Goal: Transaction & Acquisition: Purchase product/service

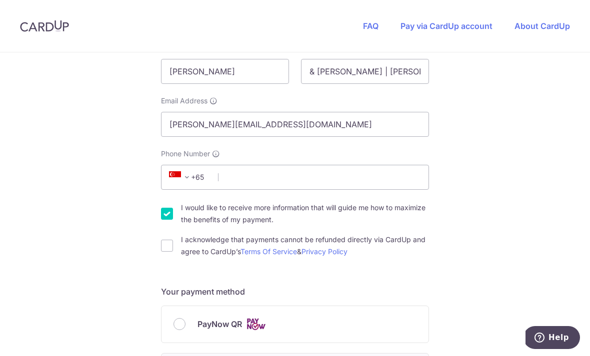
scroll to position [200, 0]
click at [292, 176] on input "Phone Number" at bounding box center [295, 177] width 268 height 25
type input "84689802"
click at [398, 211] on label "I would like to receive more information that will guide me how to maximize the…" at bounding box center [305, 214] width 248 height 24
click at [173, 211] on input "I would like to receive more information that will guide me how to maximize the…" at bounding box center [167, 214] width 12 height 12
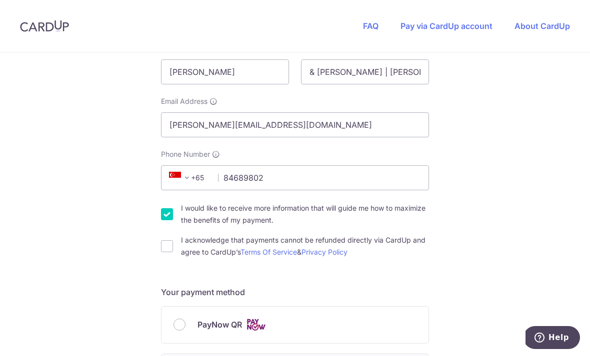
checkbox input "false"
click at [397, 248] on label "I acknowledge that payments cannot be refunded directly via CardUp and agree to…" at bounding box center [305, 246] width 248 height 24
click at [173, 248] on input "I acknowledge that payments cannot be refunded directly via CardUp and agree to…" at bounding box center [167, 246] width 12 height 12
checkbox input "true"
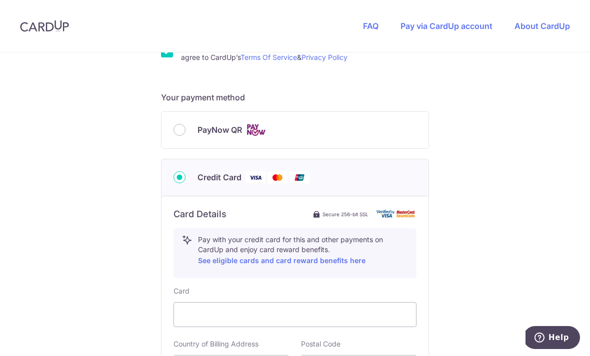
scroll to position [415, 0]
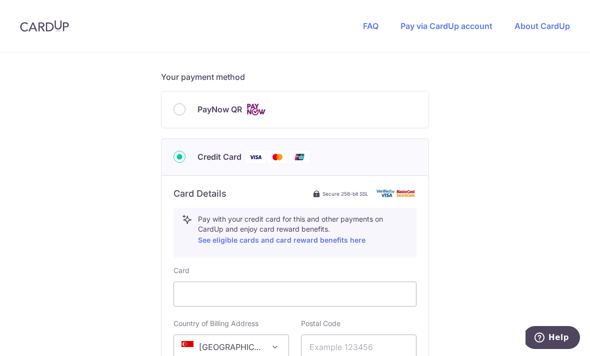
click at [192, 112] on div "PayNow QR" at bounding box center [294, 109] width 243 height 12
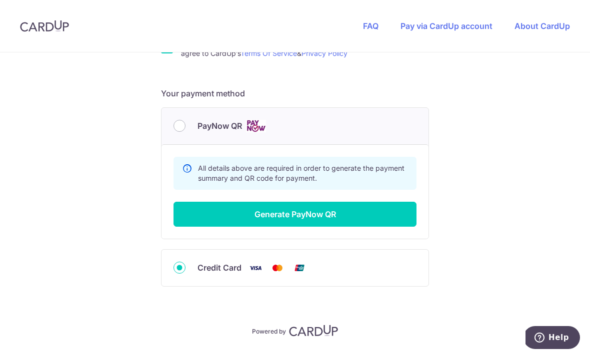
scroll to position [398, 0]
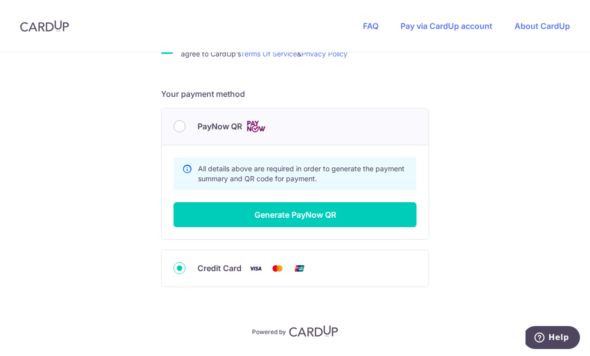
click at [179, 274] on input "Credit Card" at bounding box center [179, 268] width 12 height 12
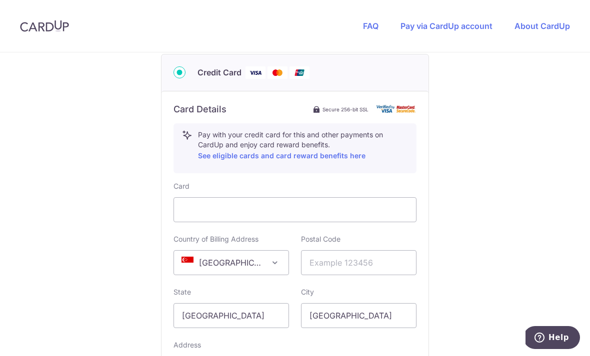
scroll to position [499, 0]
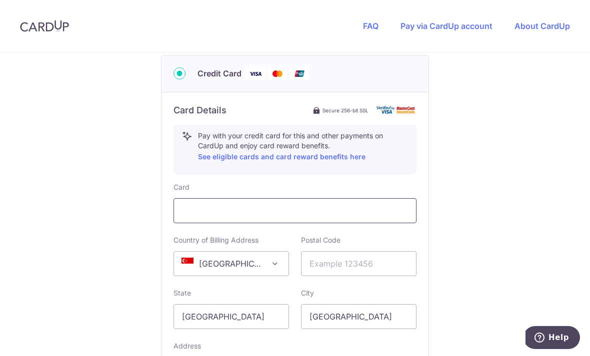
click at [316, 223] on div at bounding box center [294, 210] width 243 height 25
click at [234, 317] on input "[GEOGRAPHIC_DATA]" at bounding box center [230, 316] width 115 height 25
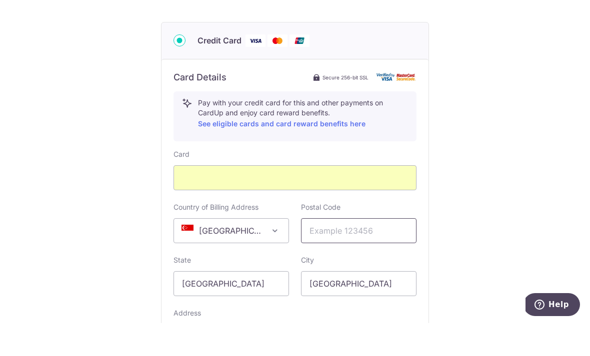
click at [373, 251] on input "text" at bounding box center [358, 263] width 115 height 25
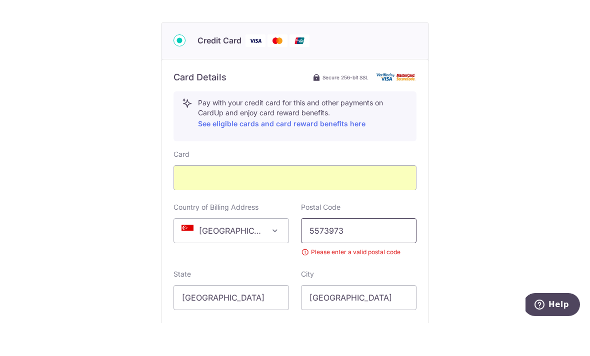
click at [318, 251] on input "5573973" at bounding box center [358, 263] width 115 height 25
click at [320, 251] on input "5573973" at bounding box center [358, 263] width 115 height 25
click at [318, 251] on input "5573973" at bounding box center [358, 263] width 115 height 25
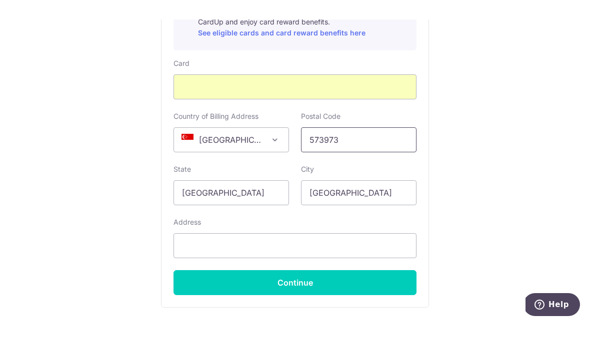
scroll to position [616, 0]
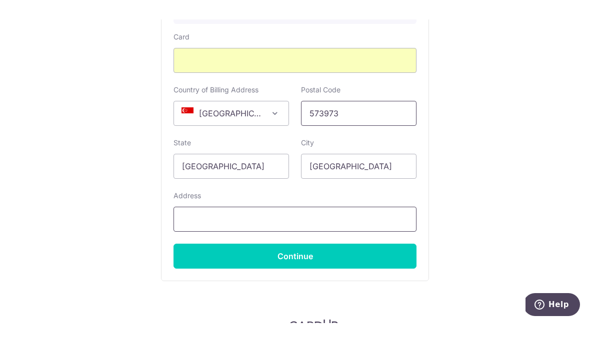
type input "573973"
click at [402, 240] on input "text" at bounding box center [294, 252] width 243 height 25
type input "[STREET_ADDRESS]"
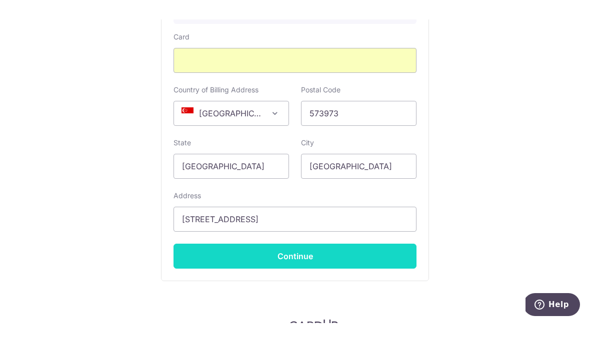
click at [377, 277] on button "Continue" at bounding box center [294, 289] width 243 height 25
type input "**** 5628"
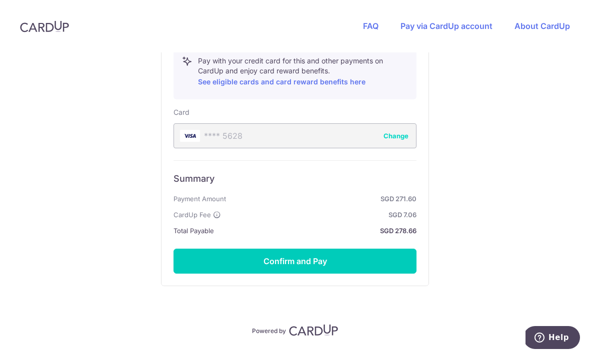
scroll to position [573, 0]
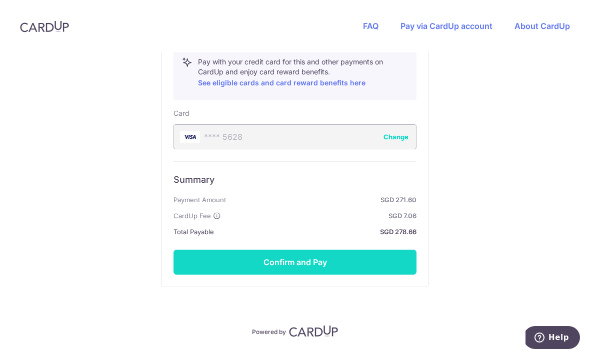
click at [405, 250] on button "Confirm and Pay" at bounding box center [294, 262] width 243 height 25
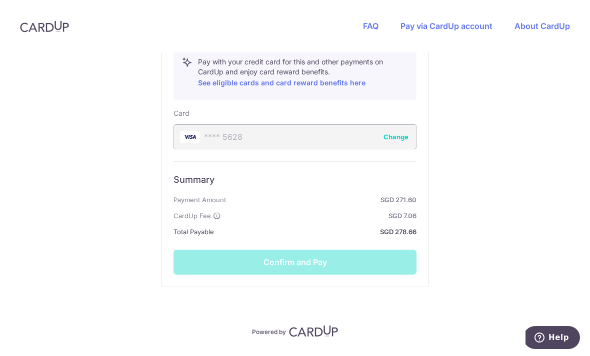
click at [383, 236] on div "Summary Payment Amount SGD 271.60 CardUp Fee SGD 7.06 Total Payable SGD 278.66 …" at bounding box center [294, 217] width 243 height 113
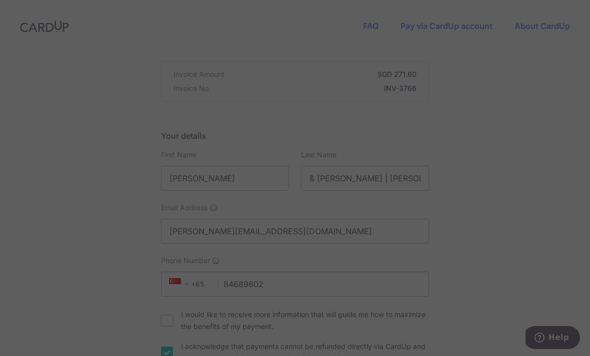
scroll to position [92, 0]
